Goal: Task Accomplishment & Management: Complete application form

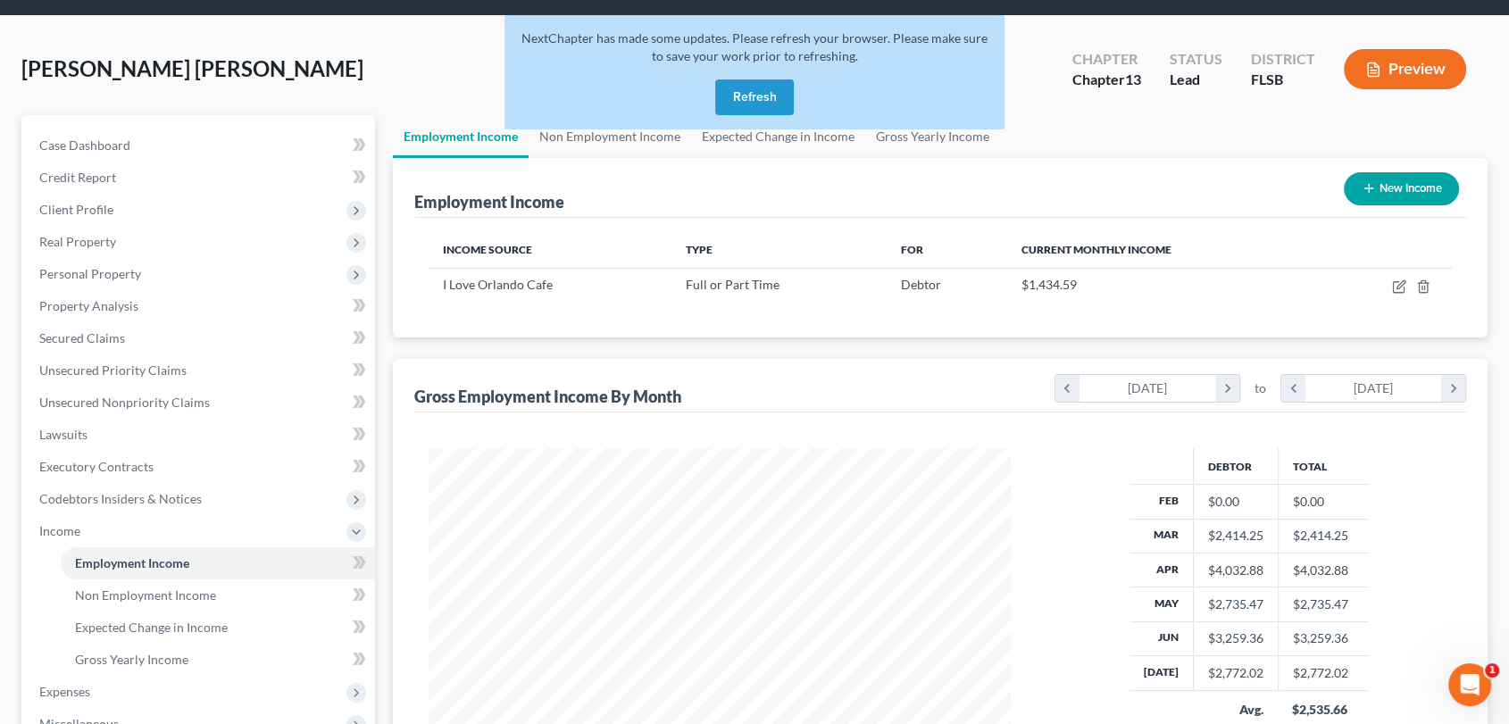
scroll to position [45, 0]
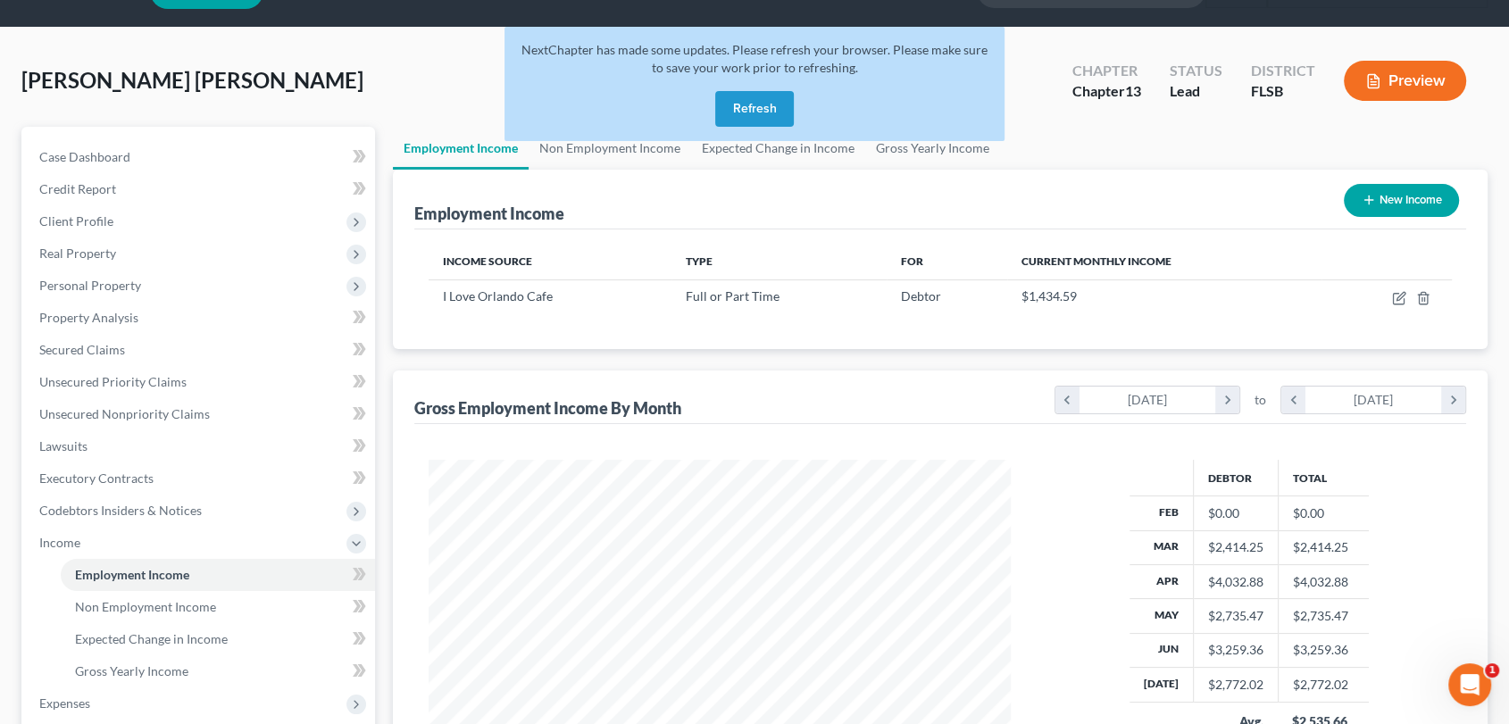
click at [754, 104] on button "Refresh" at bounding box center [754, 109] width 79 height 36
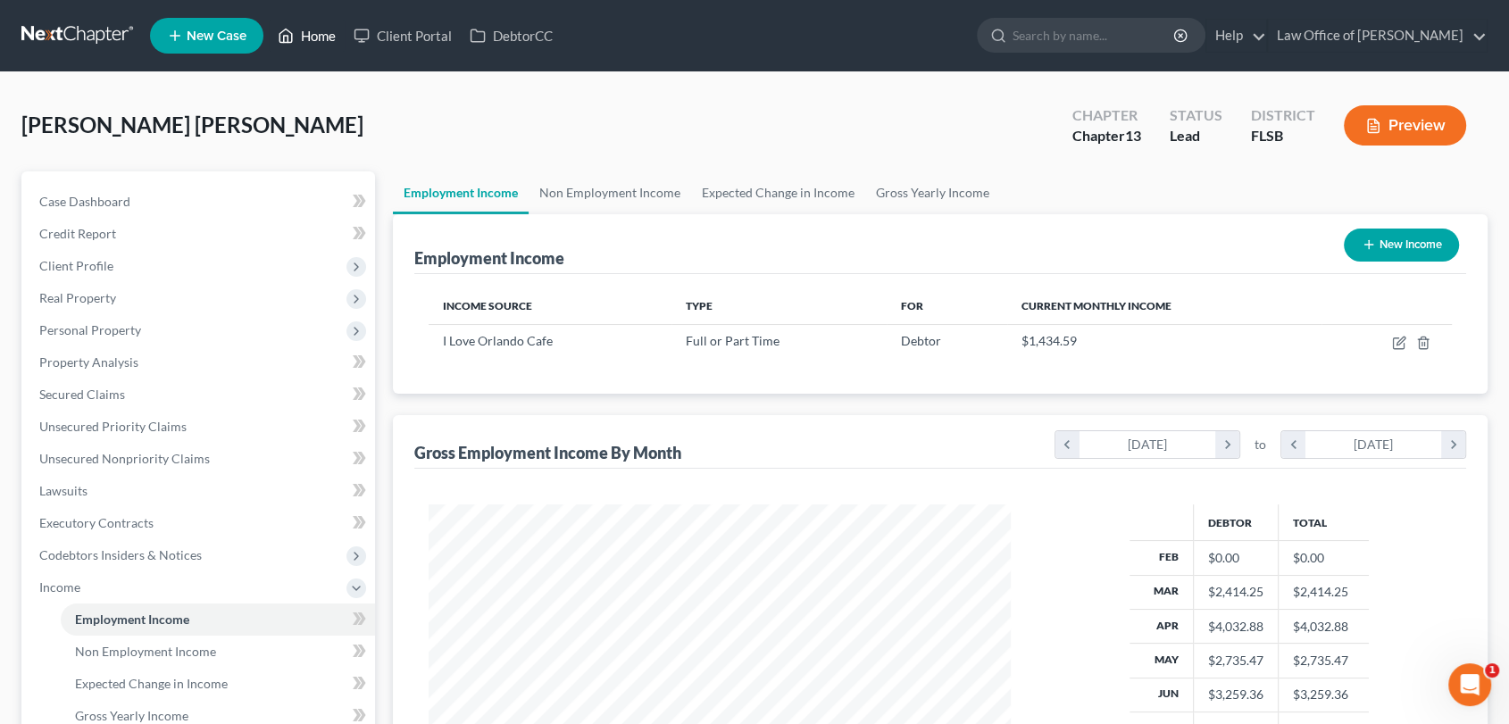
click at [314, 33] on link "Home" at bounding box center [307, 36] width 76 height 32
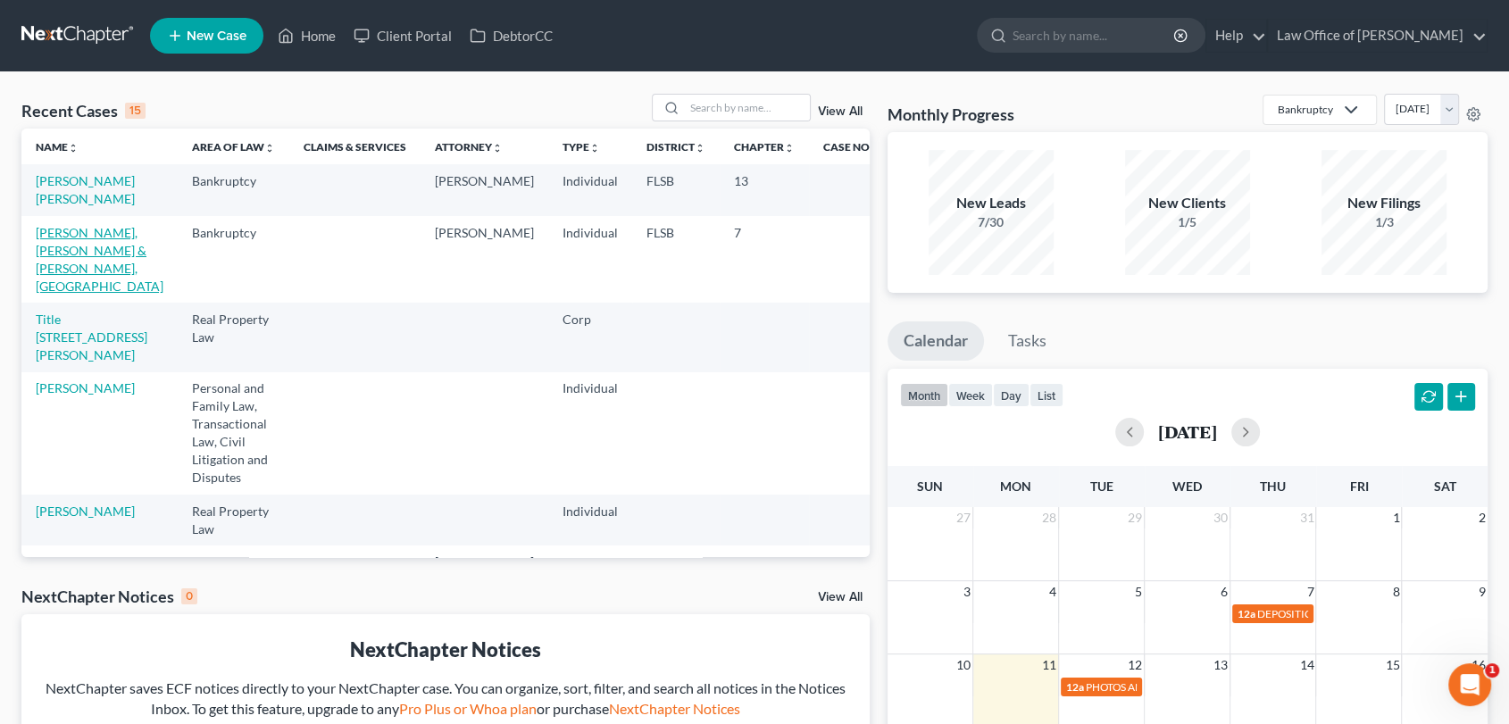
click at [81, 282] on link "[PERSON_NAME], [PERSON_NAME] & [PERSON_NAME], [GEOGRAPHIC_DATA]" at bounding box center [100, 259] width 128 height 69
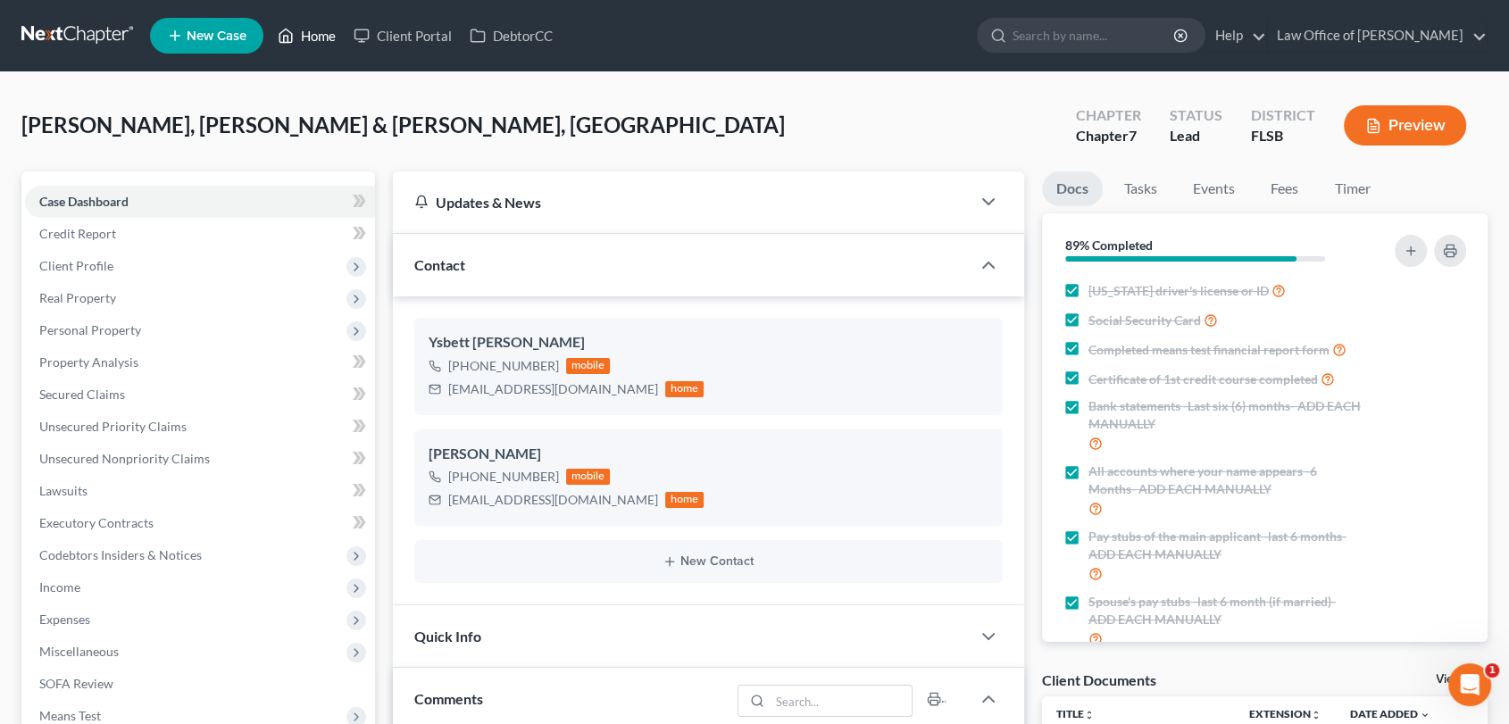
click at [300, 41] on link "Home" at bounding box center [307, 36] width 76 height 32
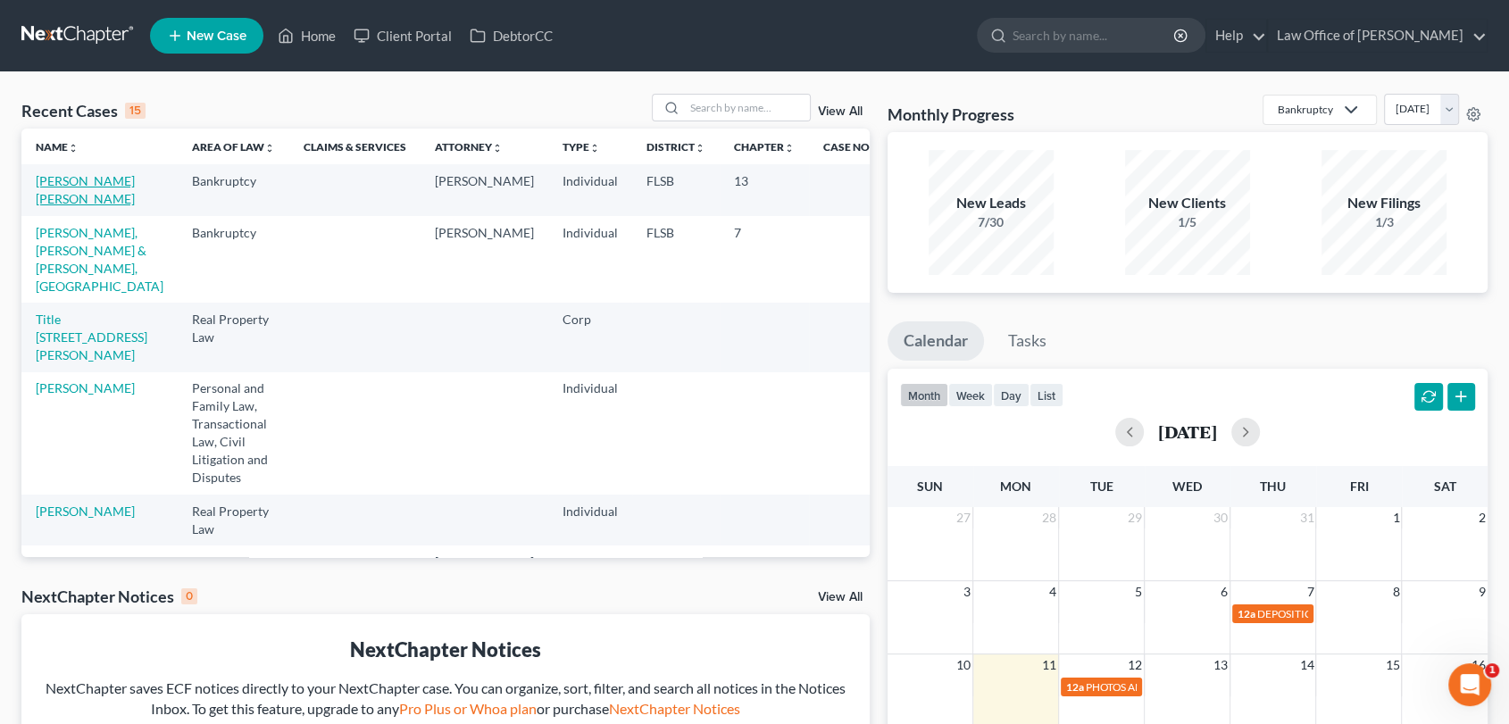
click at [60, 183] on link "[PERSON_NAME] [PERSON_NAME]" at bounding box center [85, 189] width 99 height 33
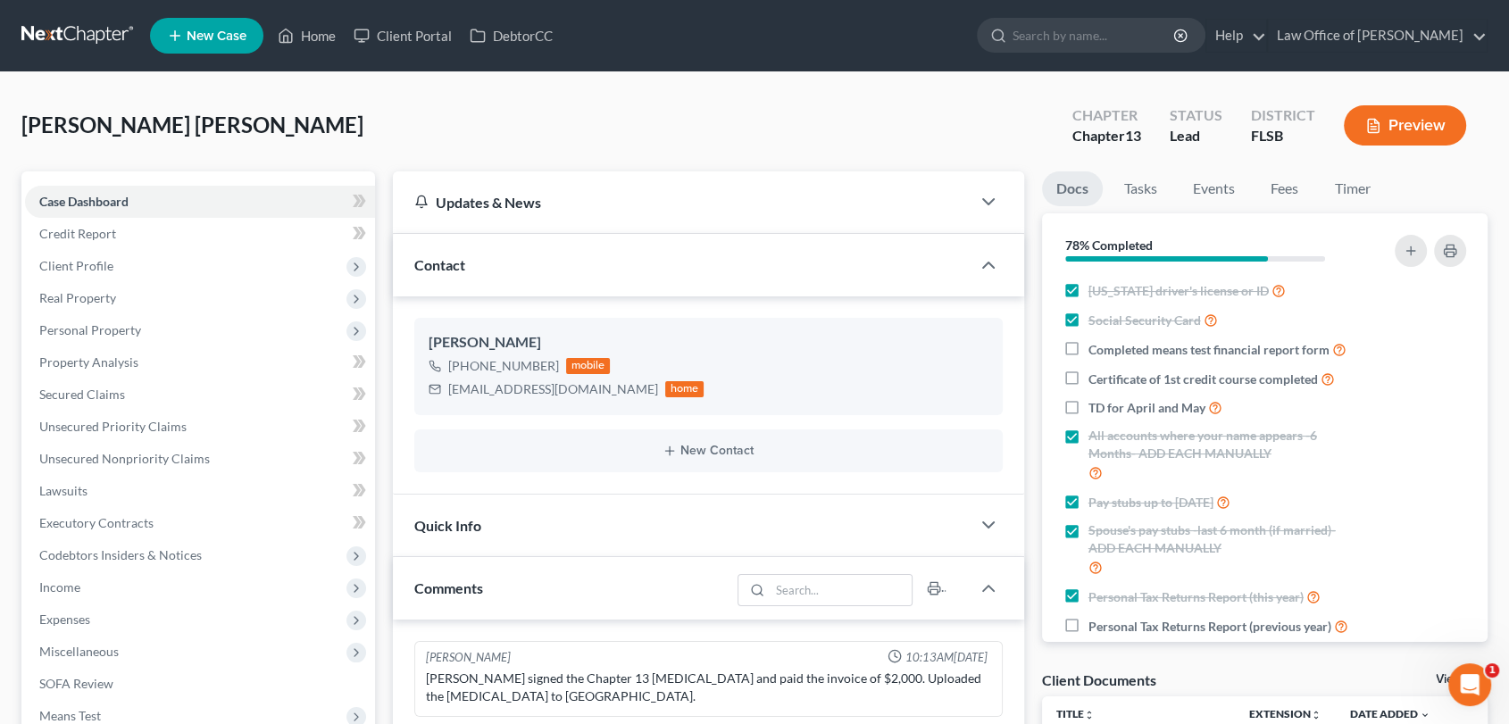
scroll to position [2314, 0]
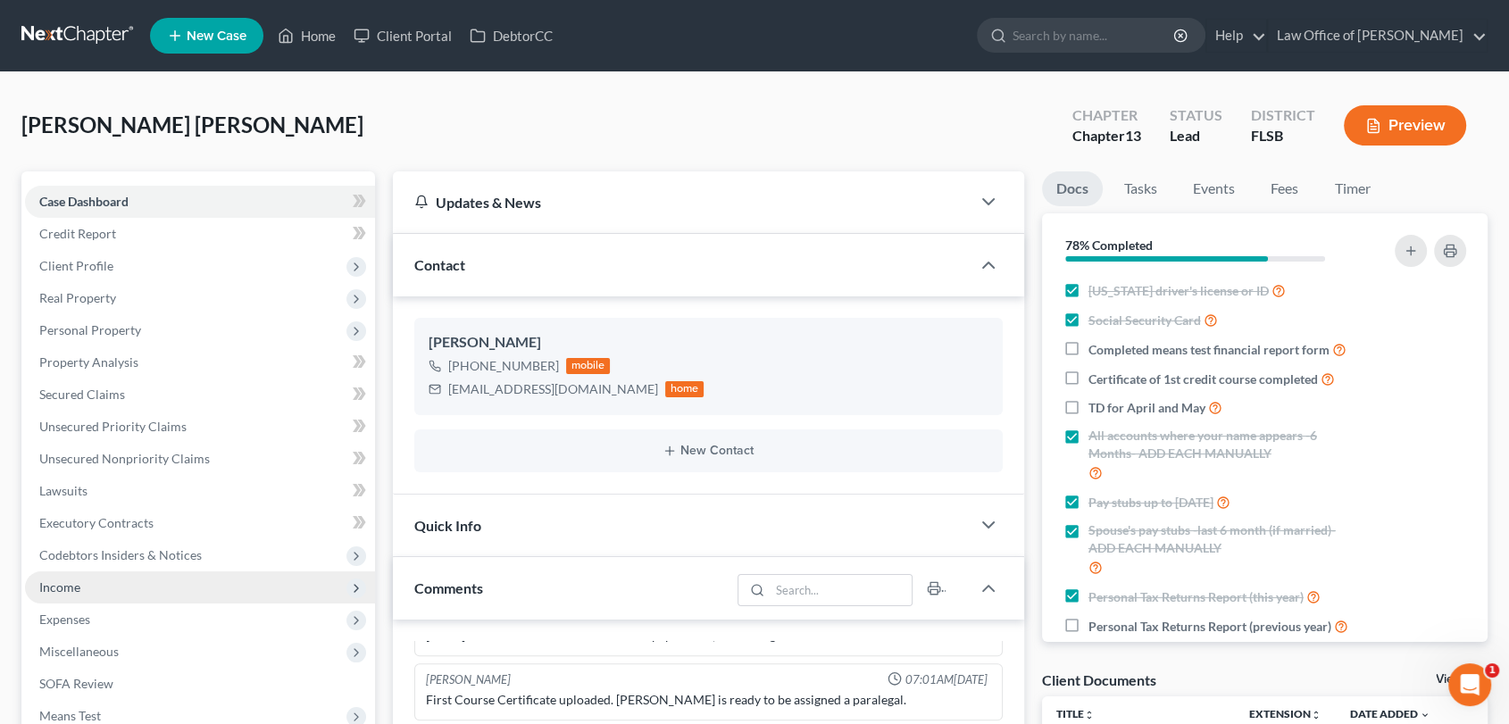
click at [87, 595] on span "Income" at bounding box center [200, 587] width 350 height 32
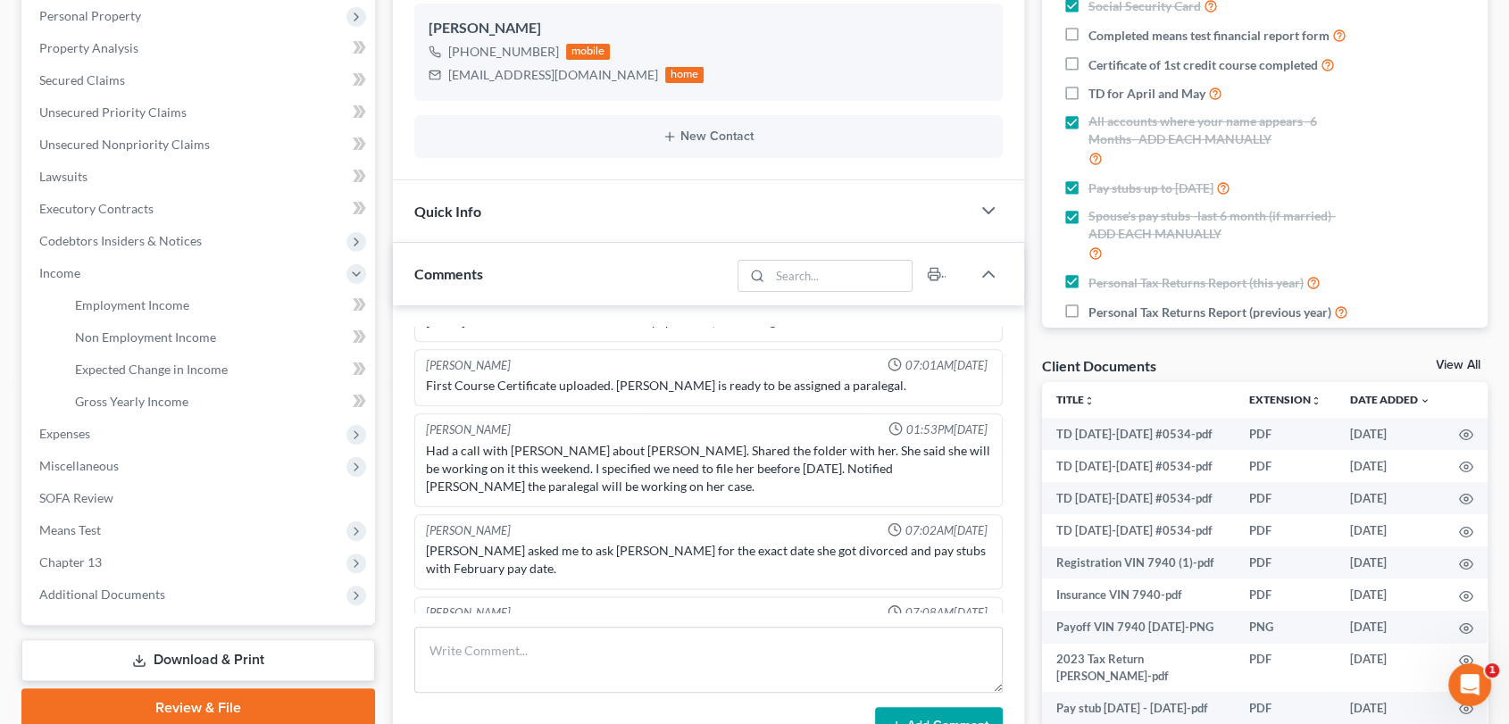
scroll to position [315, 0]
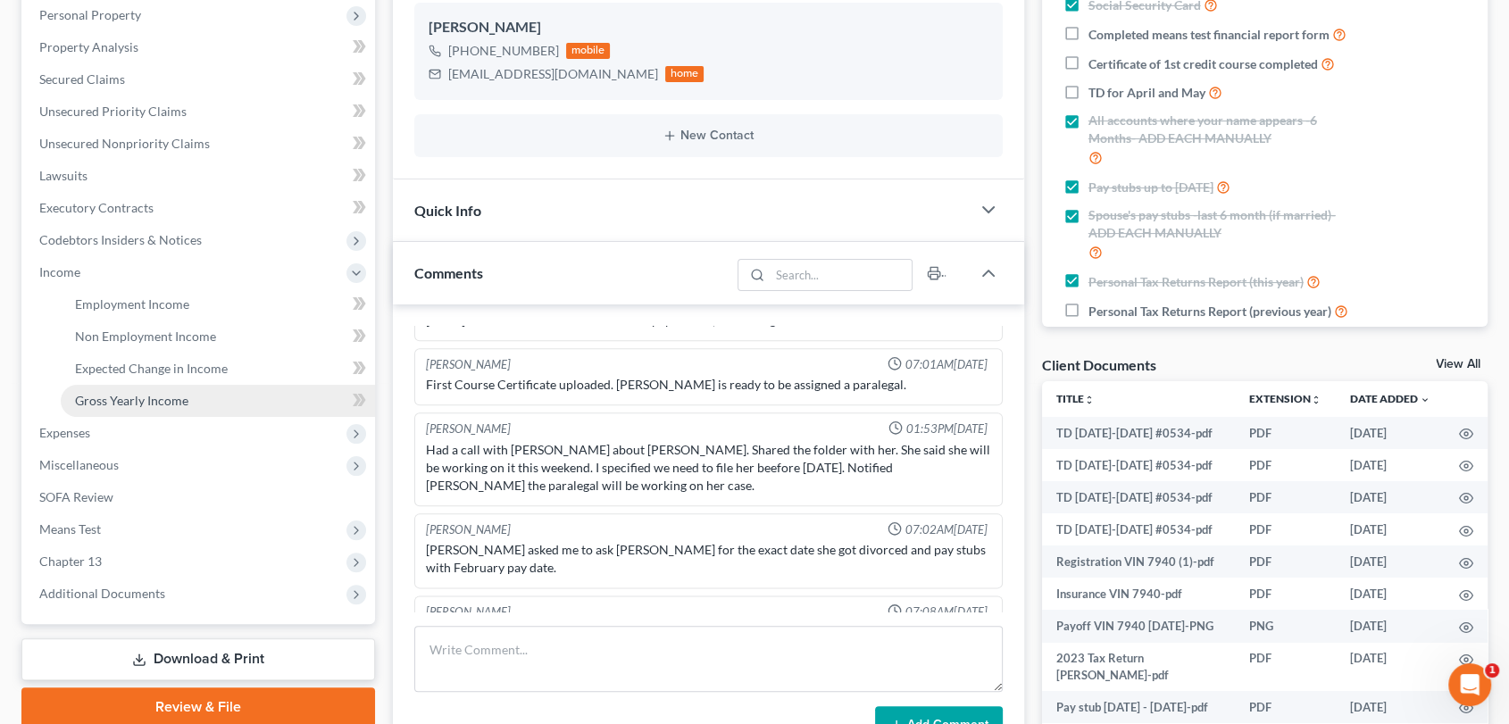
click at [153, 397] on span "Gross Yearly Income" at bounding box center [131, 400] width 113 height 15
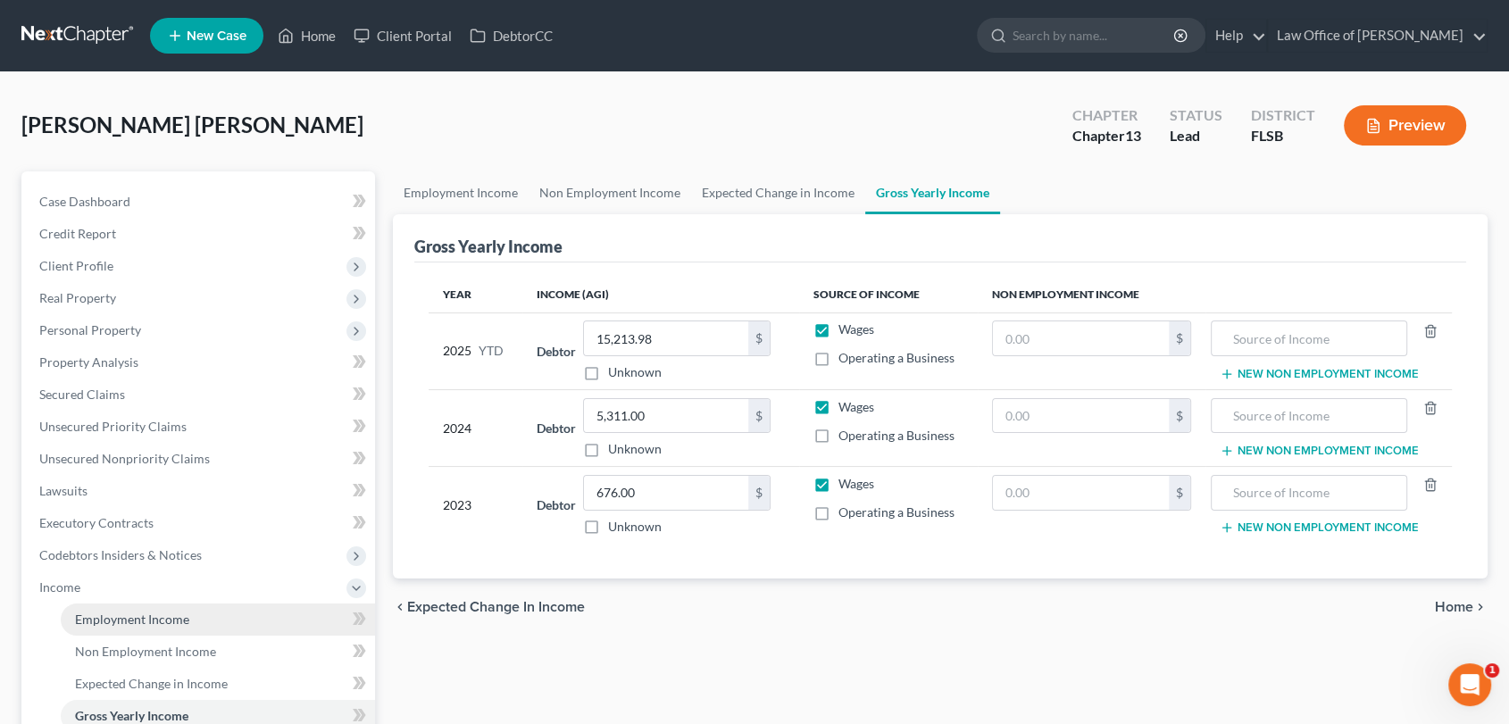
click at [94, 613] on span "Employment Income" at bounding box center [132, 619] width 114 height 15
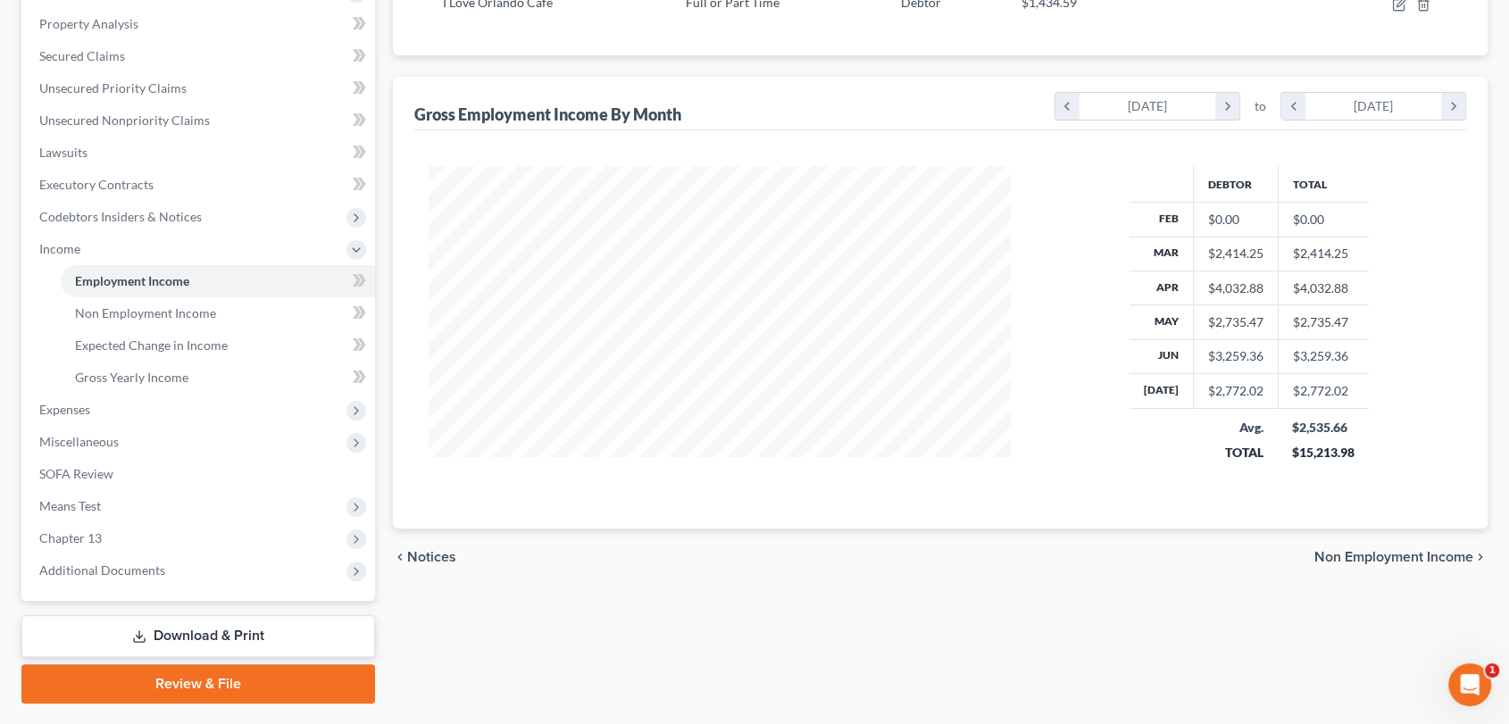
scroll to position [339, 0]
